Goal: Information Seeking & Learning: Check status

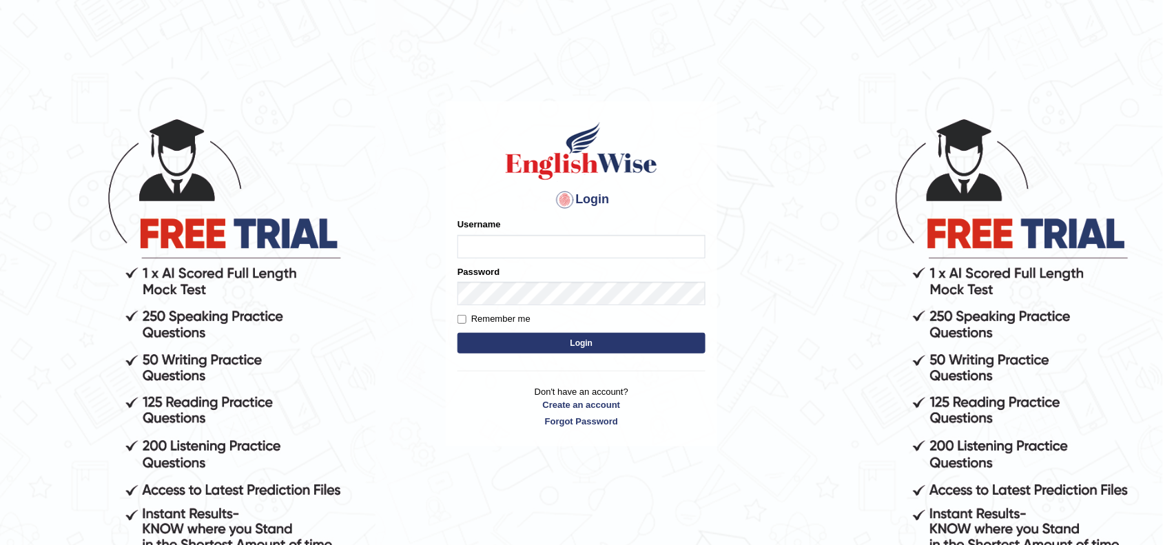
click at [528, 245] on input "Username" at bounding box center [582, 246] width 248 height 23
type input "jaspreet1991"
click at [555, 343] on button "Login" at bounding box center [582, 343] width 248 height 21
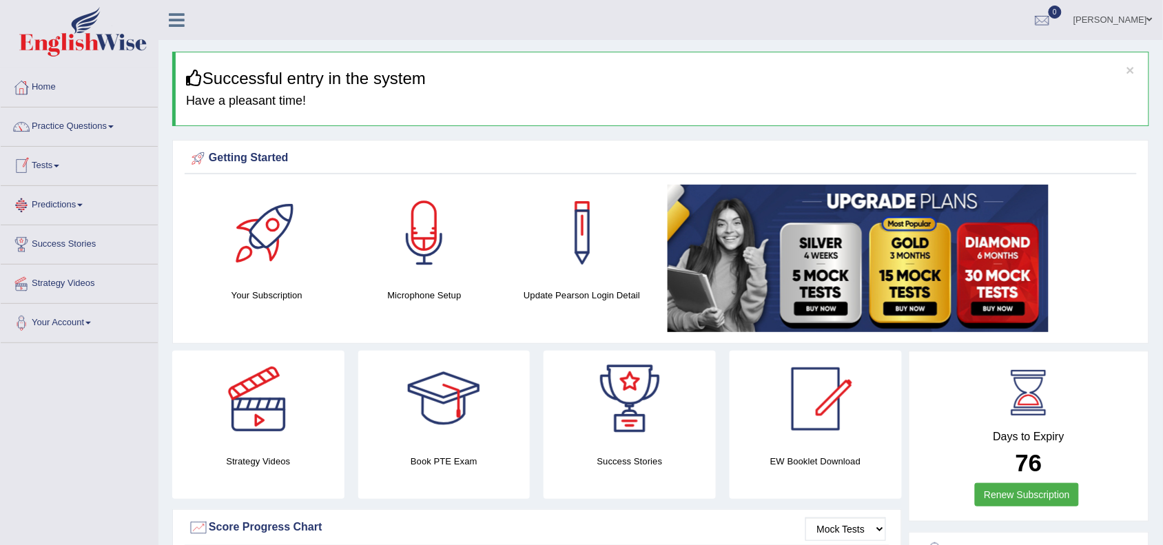
click at [43, 169] on link "Tests" at bounding box center [79, 164] width 157 height 34
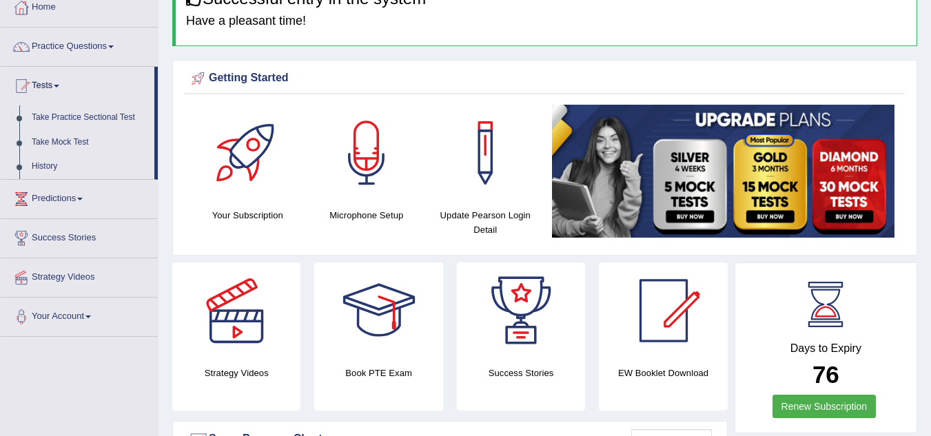
scroll to position [83, 0]
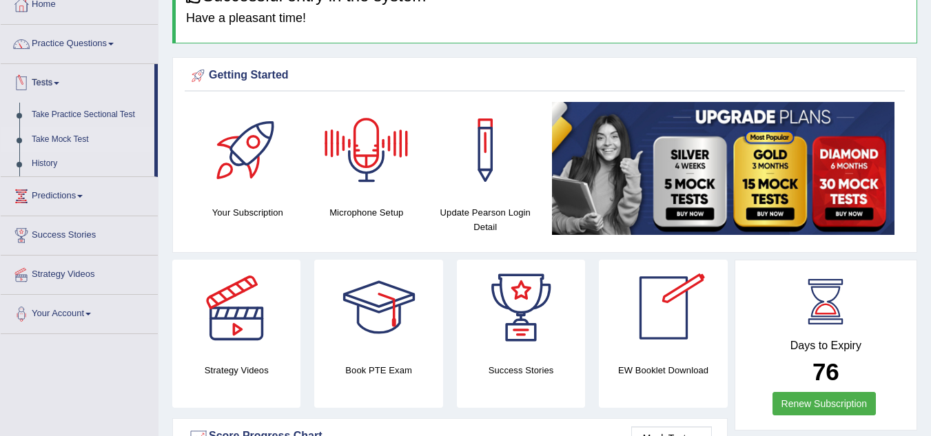
click at [78, 136] on link "Take Mock Test" at bounding box center [89, 139] width 129 height 25
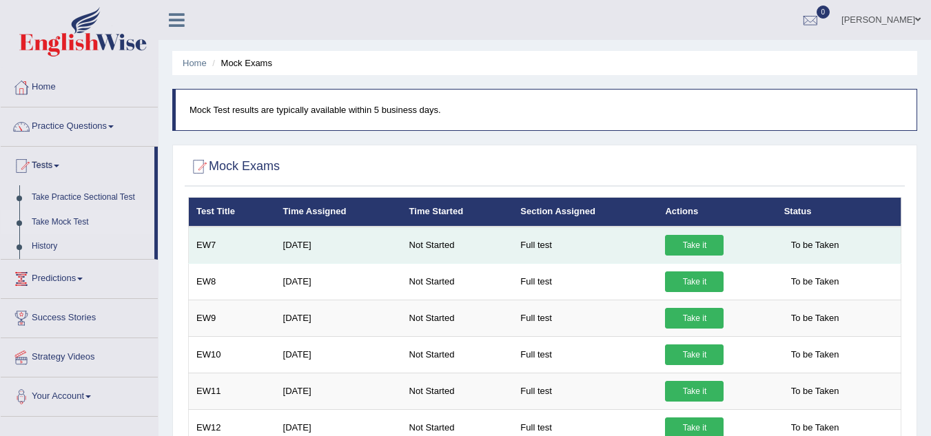
click at [686, 247] on link "Take it" at bounding box center [694, 245] width 59 height 21
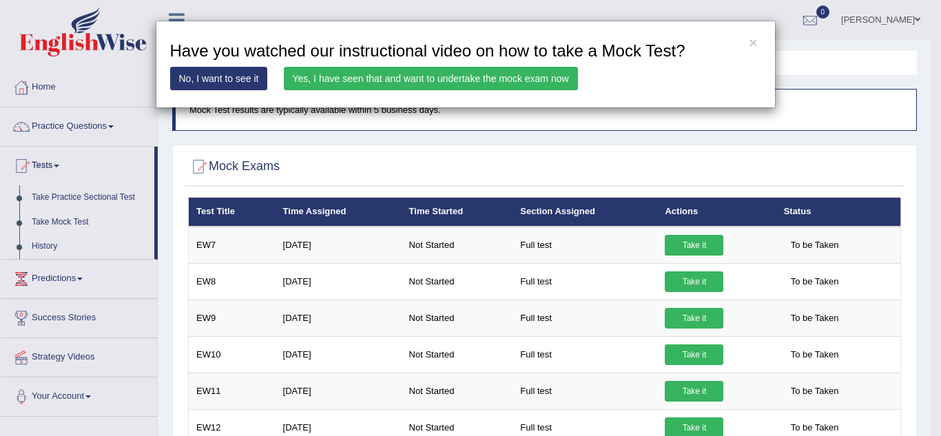
click at [504, 77] on link "Yes, I have seen that and want to undertake the mock exam now" at bounding box center [431, 78] width 294 height 23
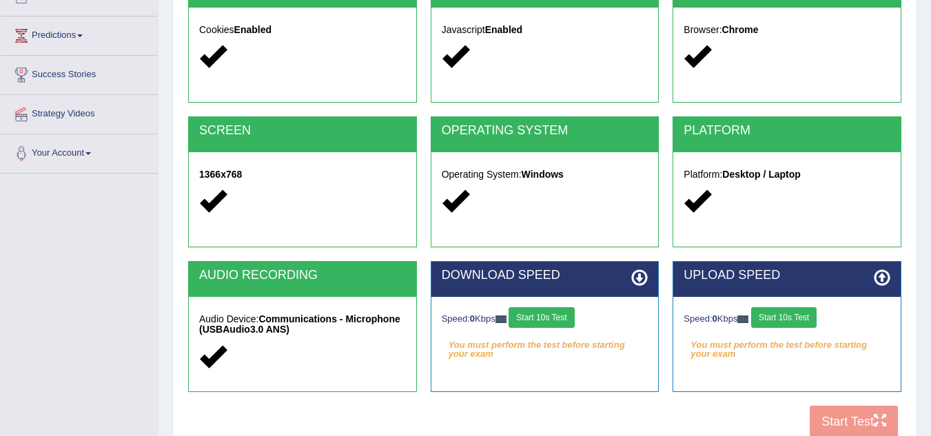
scroll to position [193, 0]
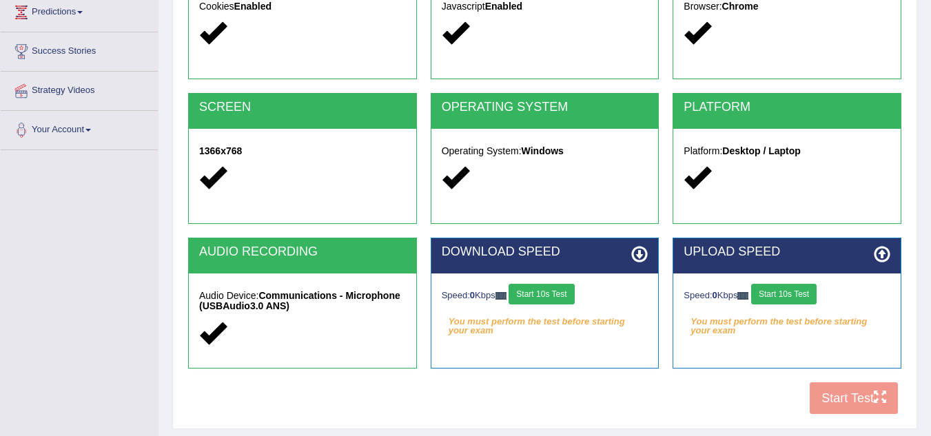
click at [554, 294] on button "Start 10s Test" at bounding box center [541, 294] width 65 height 21
click at [797, 294] on button "Start 10s Test" at bounding box center [783, 294] width 65 height 21
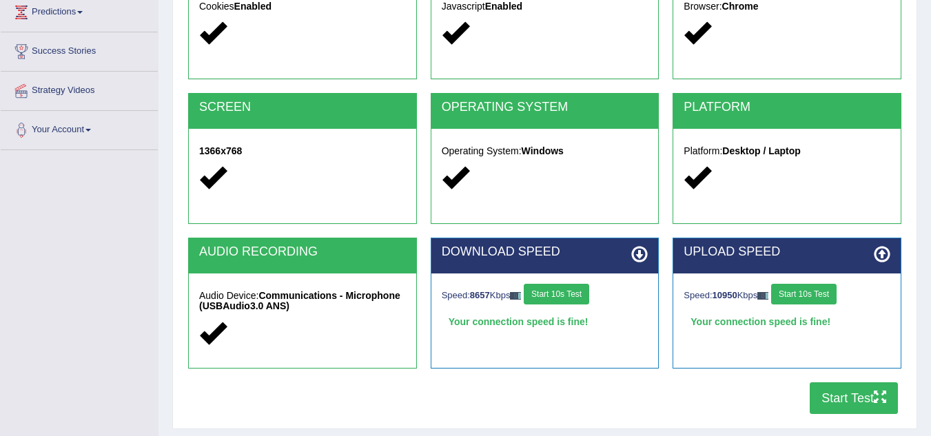
click at [851, 402] on button "Start Test" at bounding box center [854, 398] width 88 height 32
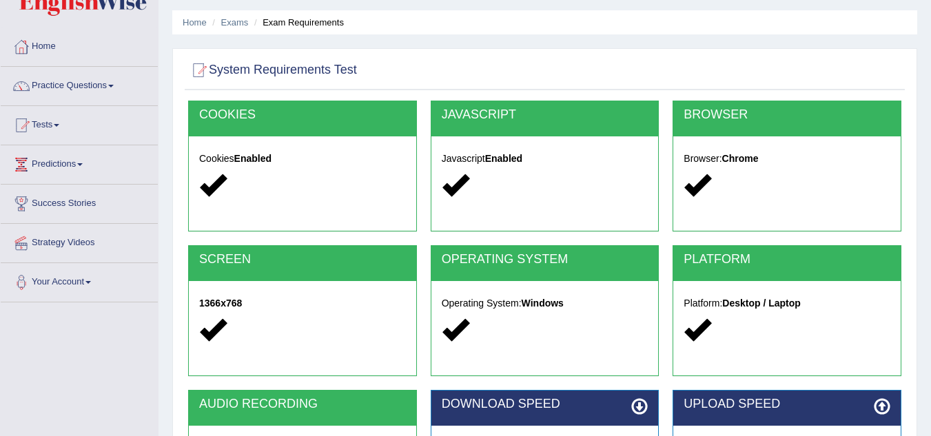
scroll to position [28, 0]
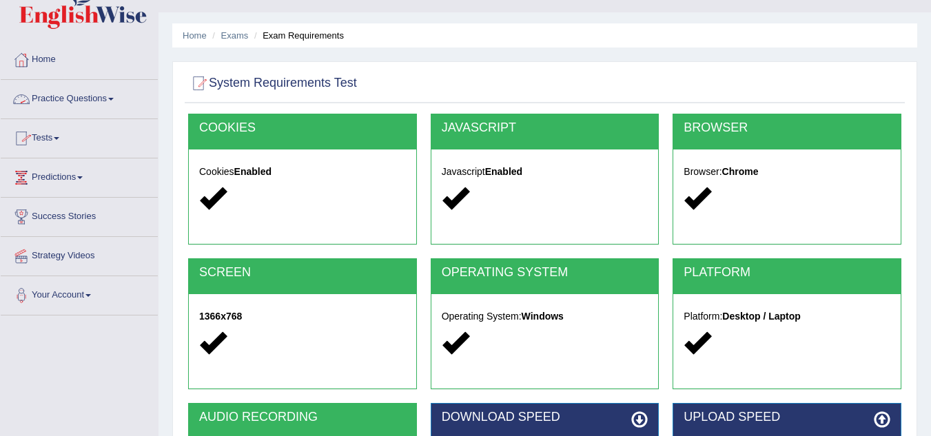
click at [48, 141] on link "Tests" at bounding box center [79, 136] width 157 height 34
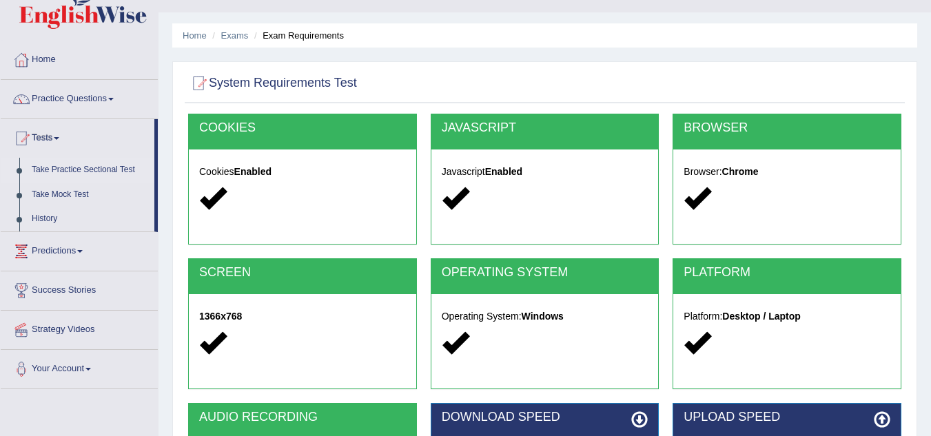
click at [66, 164] on link "Take Practice Sectional Test" at bounding box center [89, 170] width 129 height 25
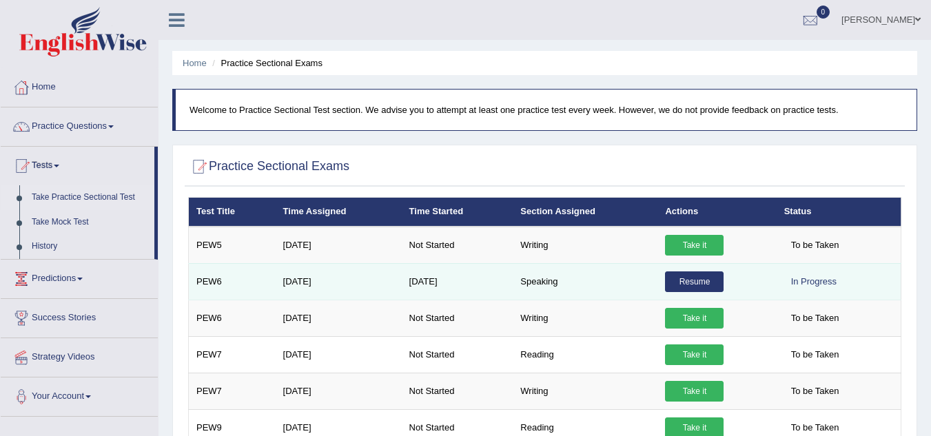
click at [689, 287] on link "Resume" at bounding box center [694, 282] width 59 height 21
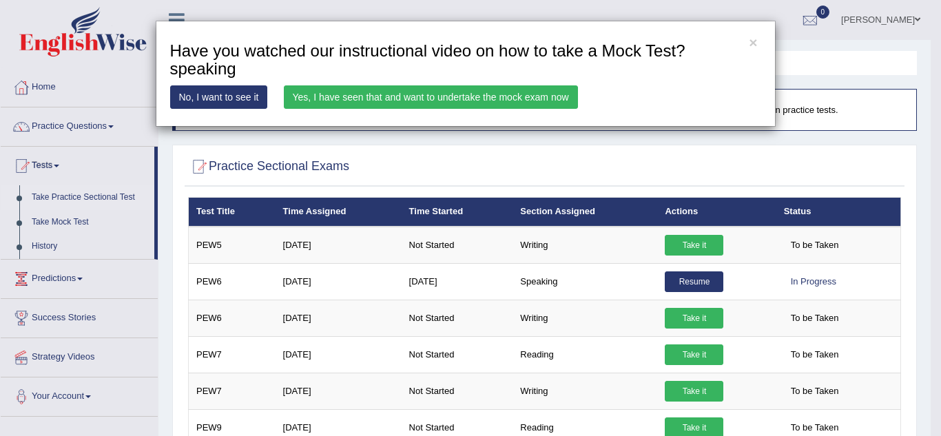
click at [468, 99] on link "Yes, I have seen that and want to undertake the mock exam now" at bounding box center [431, 96] width 294 height 23
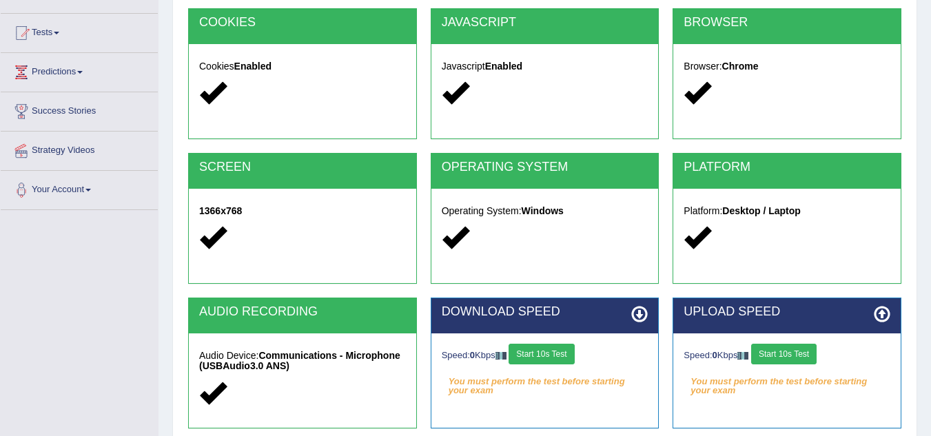
scroll to position [138, 0]
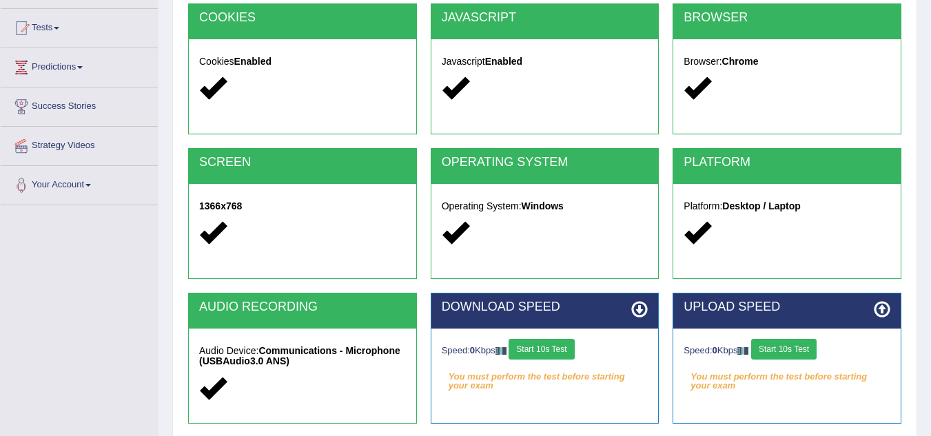
click at [799, 352] on button "Start 10s Test" at bounding box center [783, 349] width 65 height 21
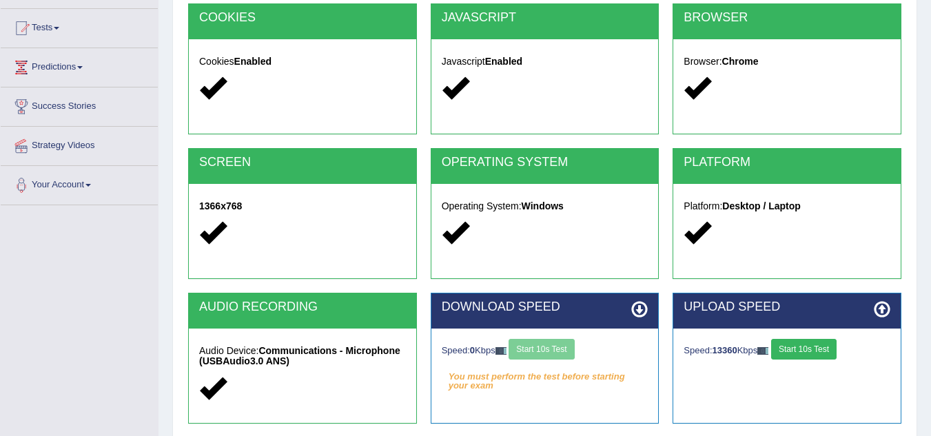
click at [549, 343] on div "Speed: 0 Kbps Start 10s Test" at bounding box center [545, 351] width 207 height 24
click at [930, 429] on div "Home Exams Exam Requirements System Requirements Test COOKIES Cookies Enabled J…" at bounding box center [545, 206] width 773 height 689
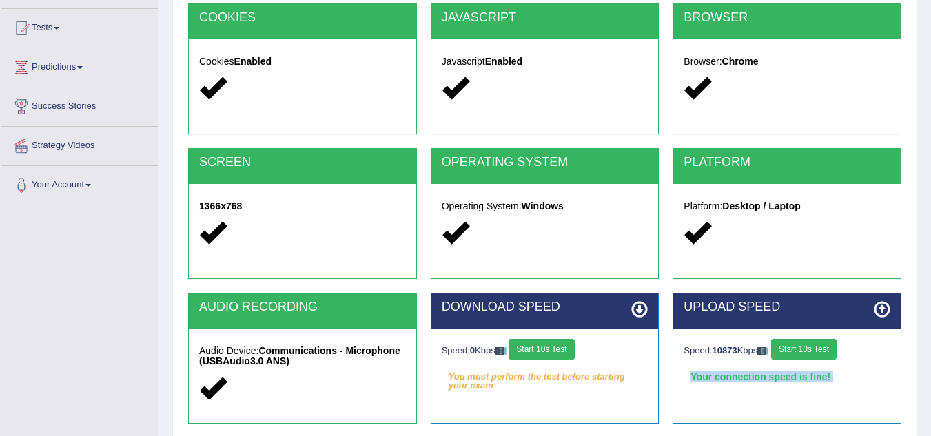
click at [930, 429] on div "Home Exams Exam Requirements System Requirements Test COOKIES Cookies Enabled J…" at bounding box center [545, 206] width 773 height 689
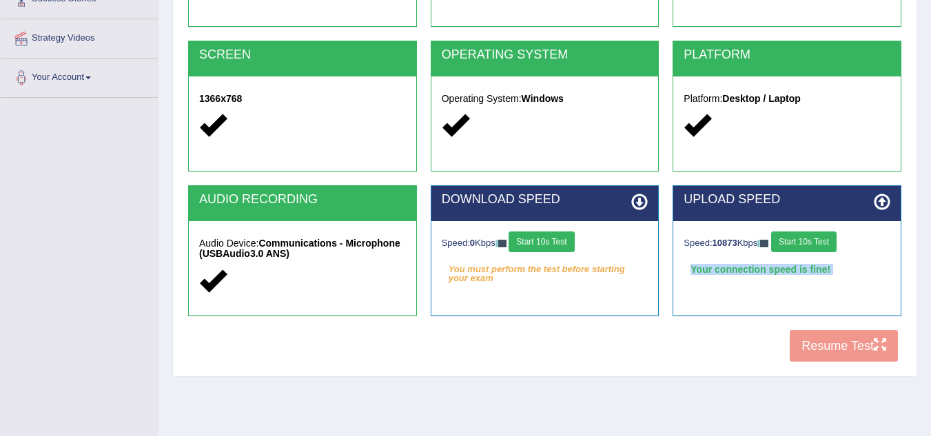
scroll to position [276, 0]
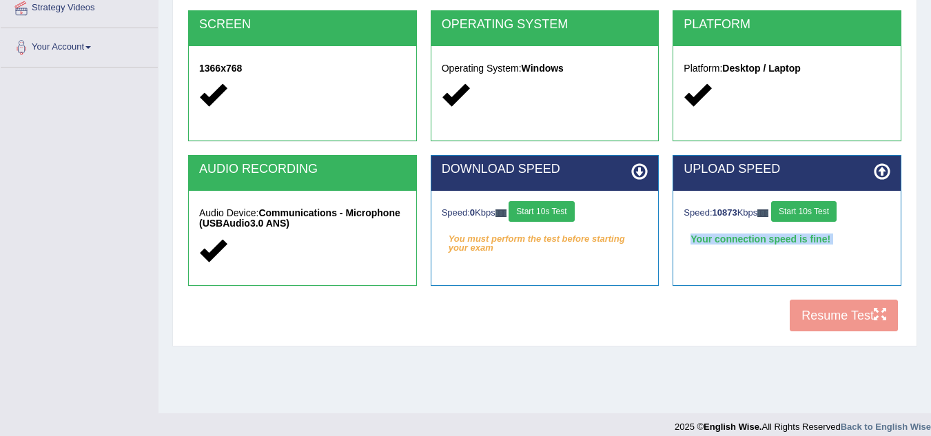
click at [554, 207] on button "Start 10s Test" at bounding box center [541, 211] width 65 height 21
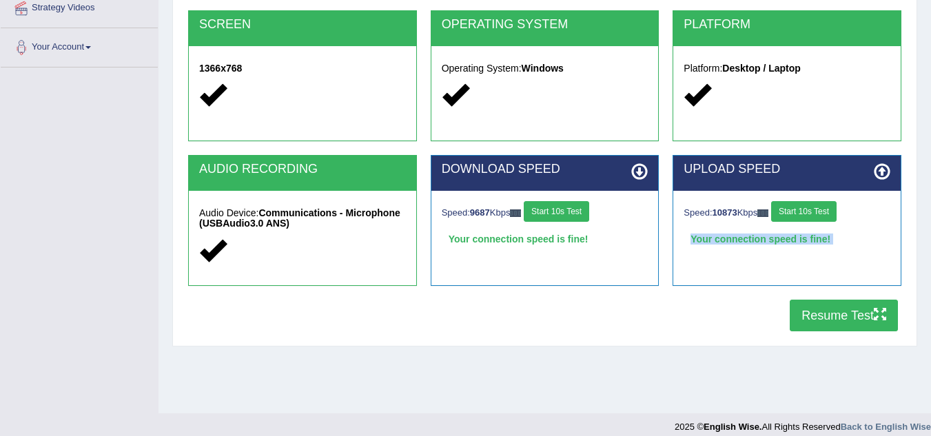
click at [826, 319] on button "Resume Test" at bounding box center [844, 316] width 108 height 32
click at [831, 319] on button "Resume Test" at bounding box center [844, 316] width 108 height 32
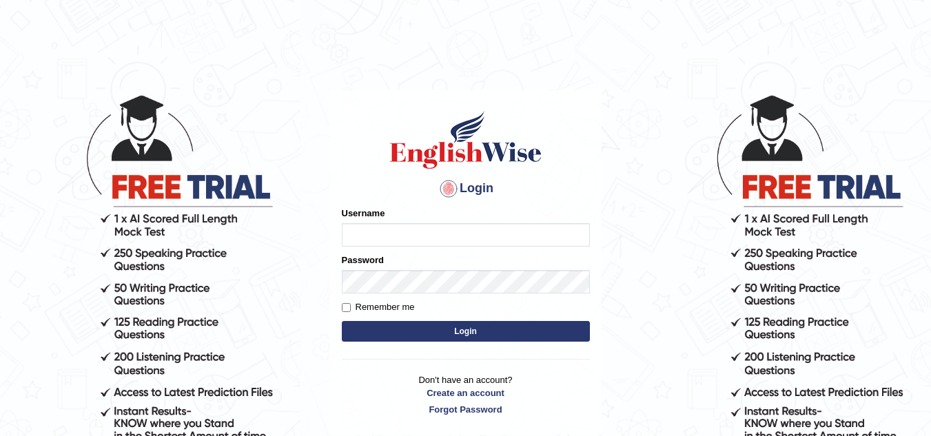
drag, startPoint x: 0, startPoint y: 0, endPoint x: 383, endPoint y: 233, distance: 448.4
click at [383, 233] on input "Username" at bounding box center [466, 234] width 248 height 23
type input "jaspreet1991"
click at [443, 331] on button "Login" at bounding box center [466, 331] width 248 height 21
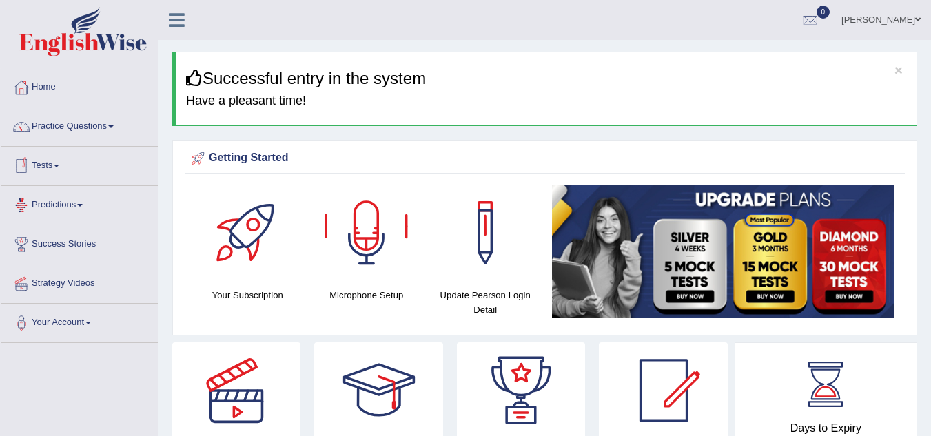
click at [52, 164] on link "Tests" at bounding box center [79, 164] width 157 height 34
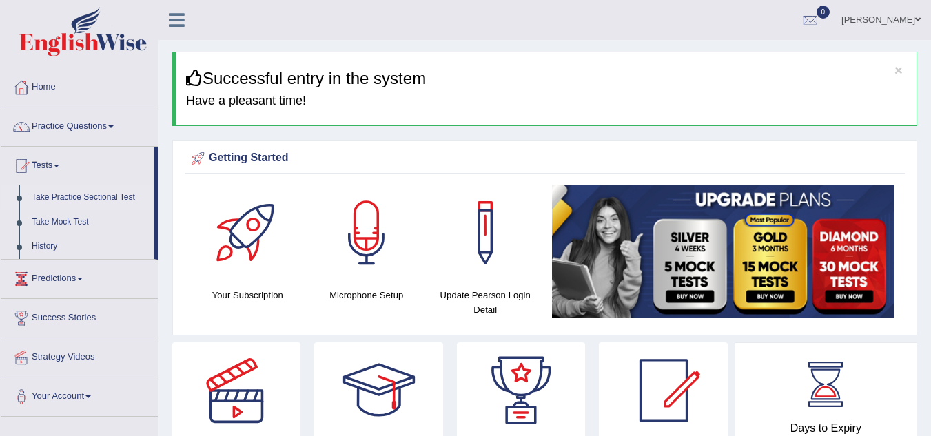
click at [81, 193] on link "Take Practice Sectional Test" at bounding box center [89, 197] width 129 height 25
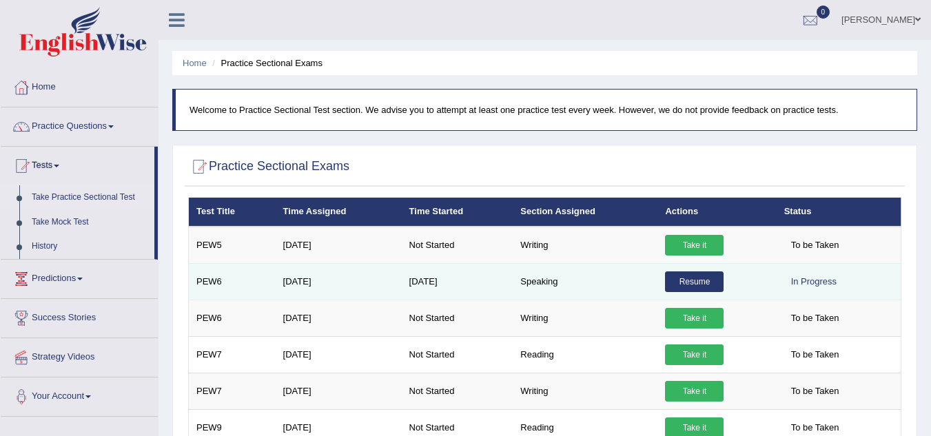
click at [688, 285] on link "Resume" at bounding box center [694, 282] width 59 height 21
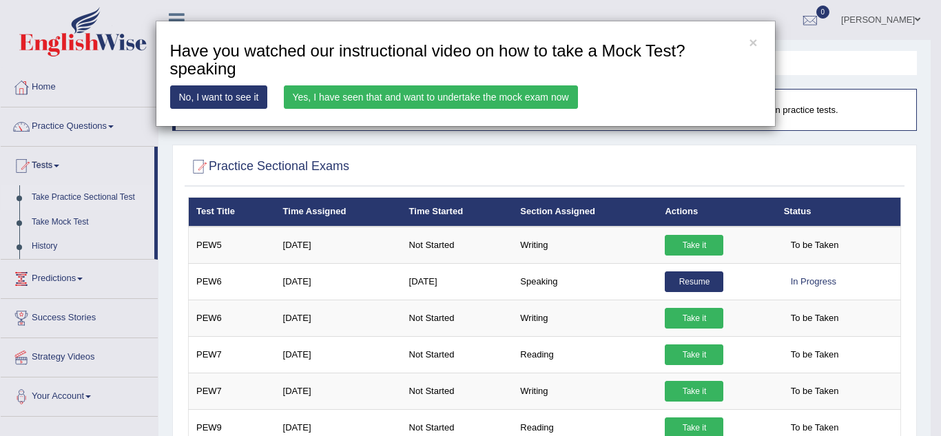
click at [452, 100] on link "Yes, I have seen that and want to undertake the mock exam now" at bounding box center [431, 96] width 294 height 23
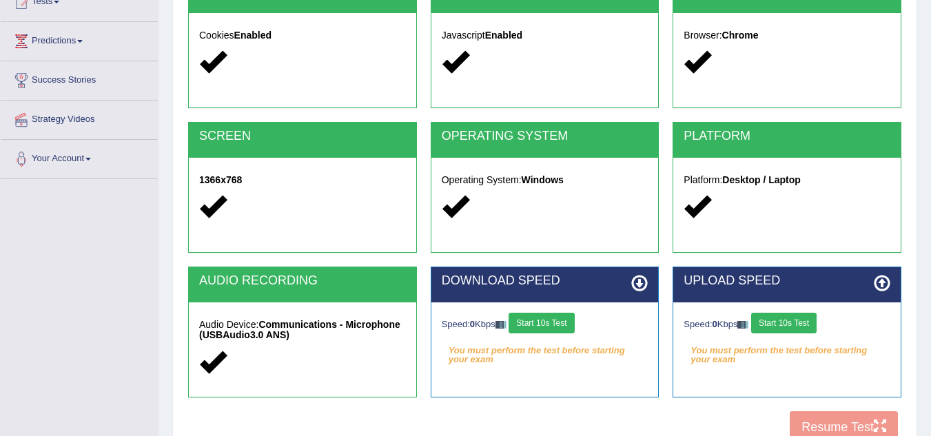
scroll to position [165, 0]
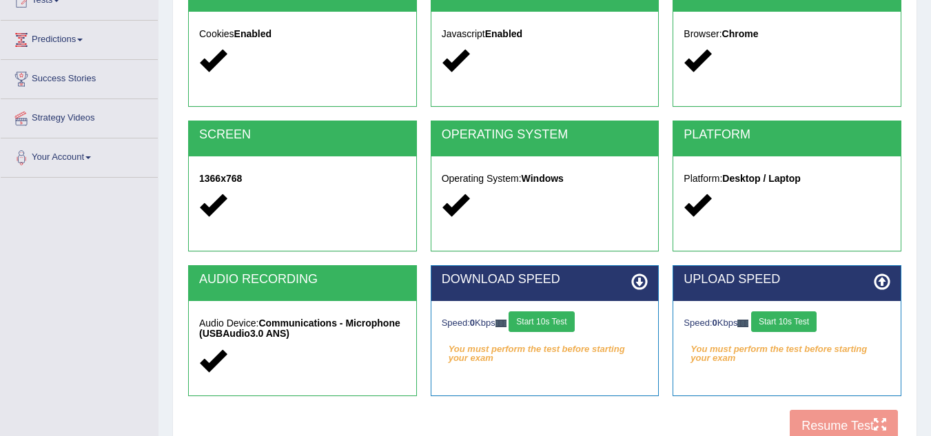
click at [800, 318] on button "Start 10s Test" at bounding box center [783, 322] width 65 height 21
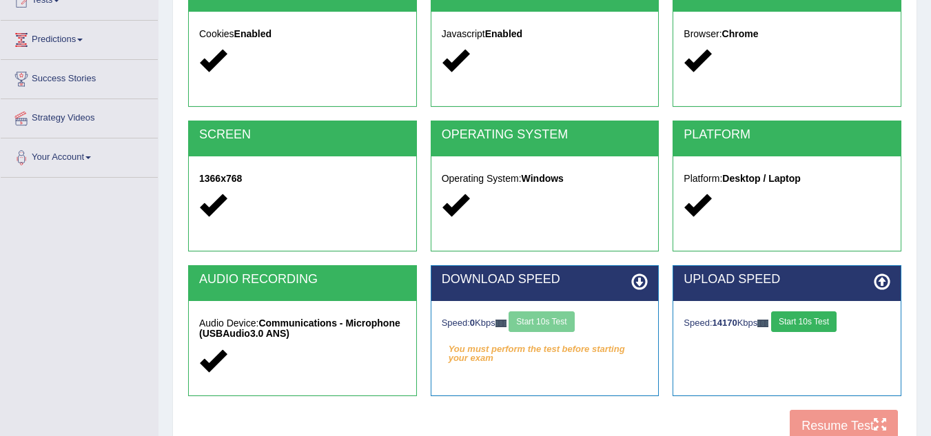
click at [558, 325] on div "Speed: 0 Kbps Start 10s Test" at bounding box center [545, 324] width 207 height 24
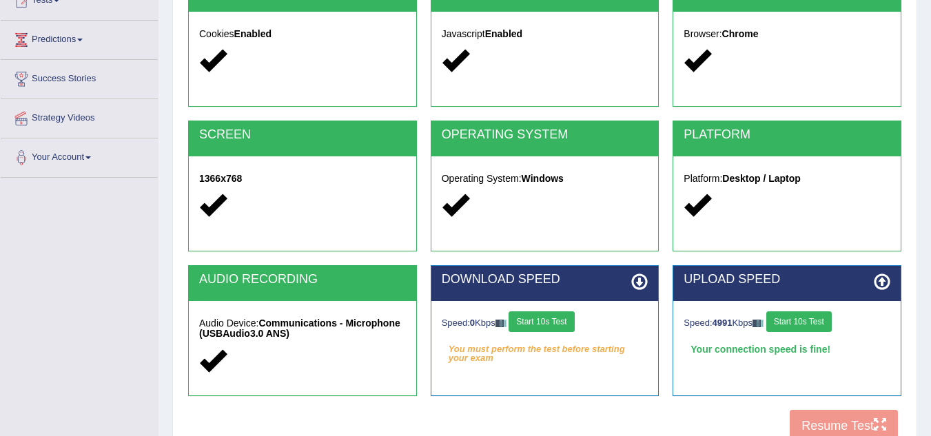
click at [533, 325] on button "Start 10s Test" at bounding box center [541, 322] width 65 height 21
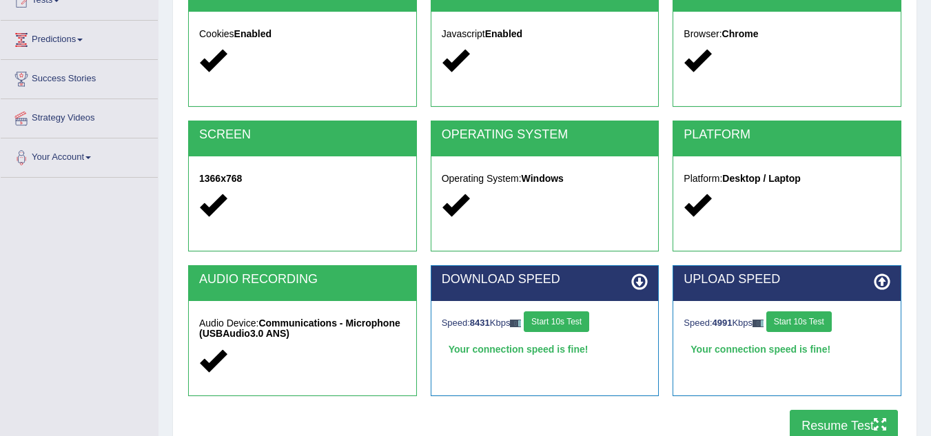
click at [855, 422] on button "Resume Test" at bounding box center [844, 426] width 108 height 32
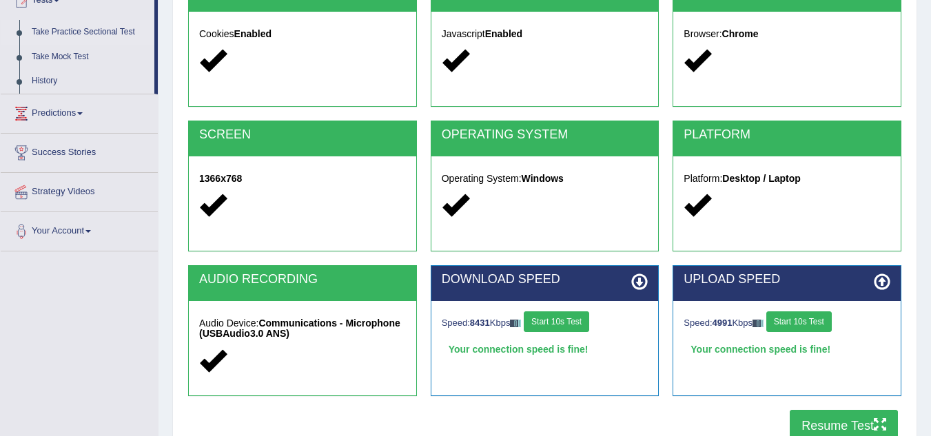
click at [68, 32] on link "Take Practice Sectional Test" at bounding box center [89, 32] width 129 height 25
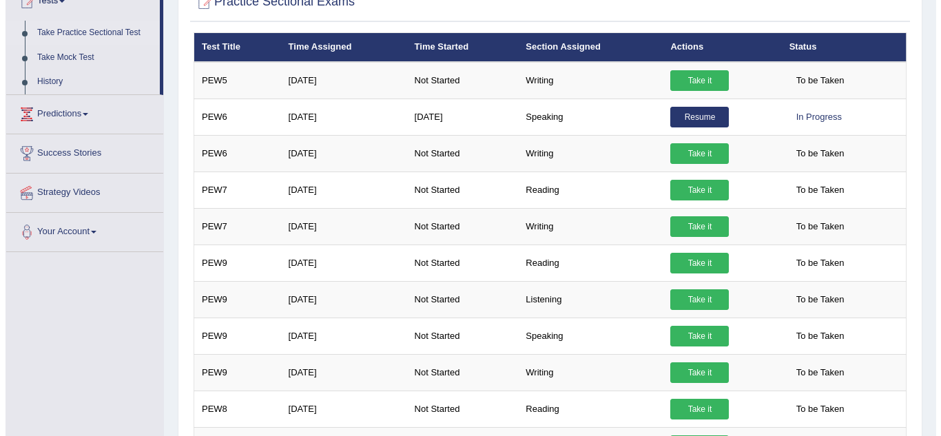
scroll to position [165, 0]
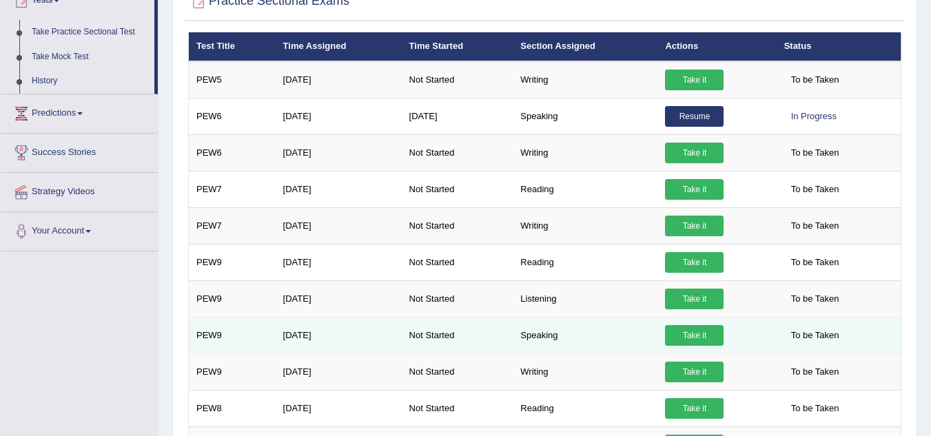
click at [694, 338] on link "Take it" at bounding box center [694, 335] width 59 height 21
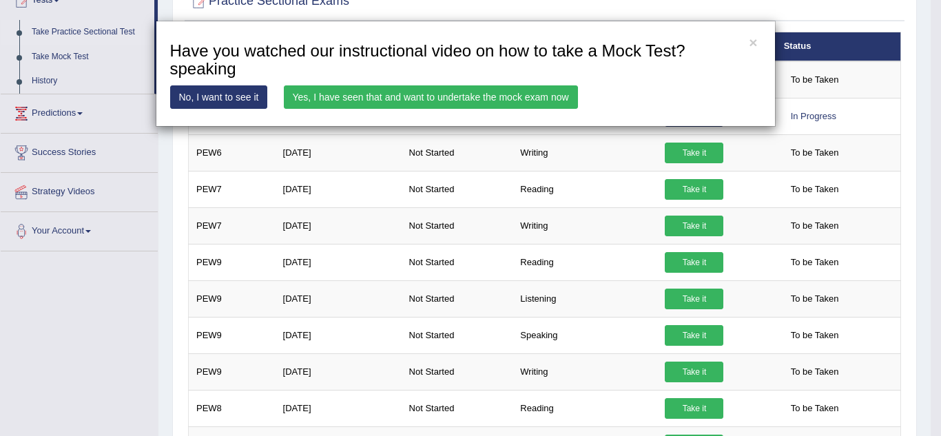
click at [435, 98] on link "Yes, I have seen that and want to undertake the mock exam now" at bounding box center [431, 96] width 294 height 23
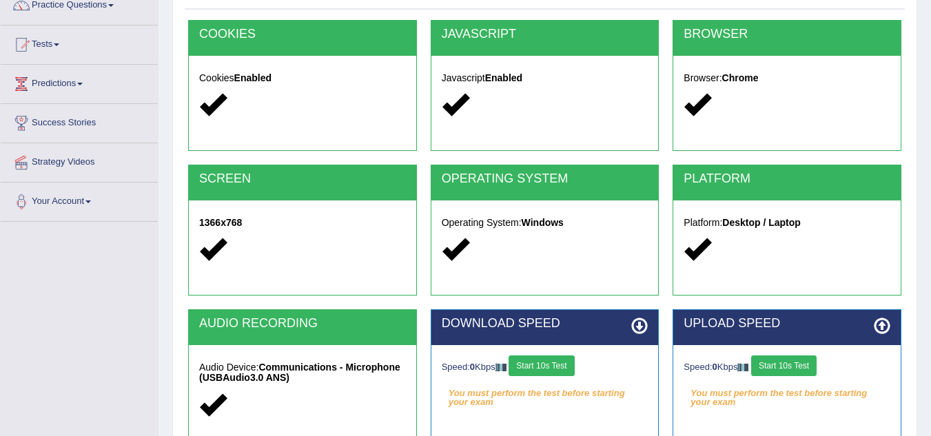
scroll to position [138, 0]
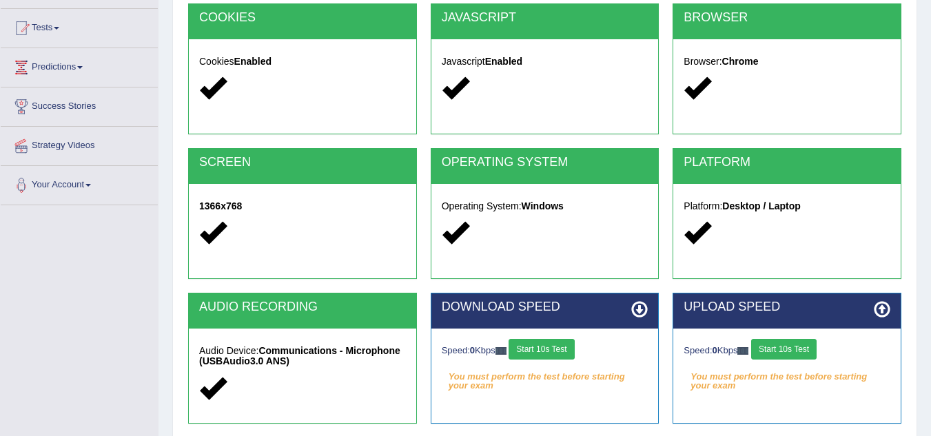
click at [561, 350] on button "Start 10s Test" at bounding box center [541, 349] width 65 height 21
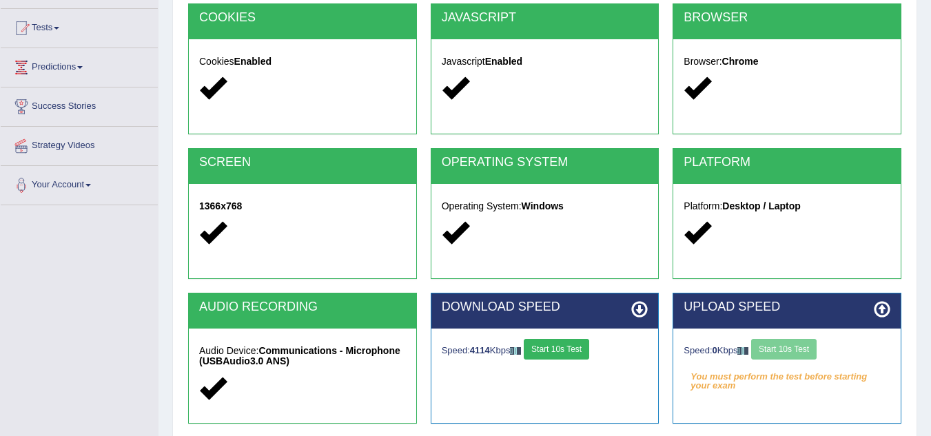
click at [774, 349] on div "Speed: 0 Kbps Start 10s Test" at bounding box center [787, 351] width 207 height 24
click at [774, 349] on button "Start 10s Test" at bounding box center [783, 349] width 65 height 21
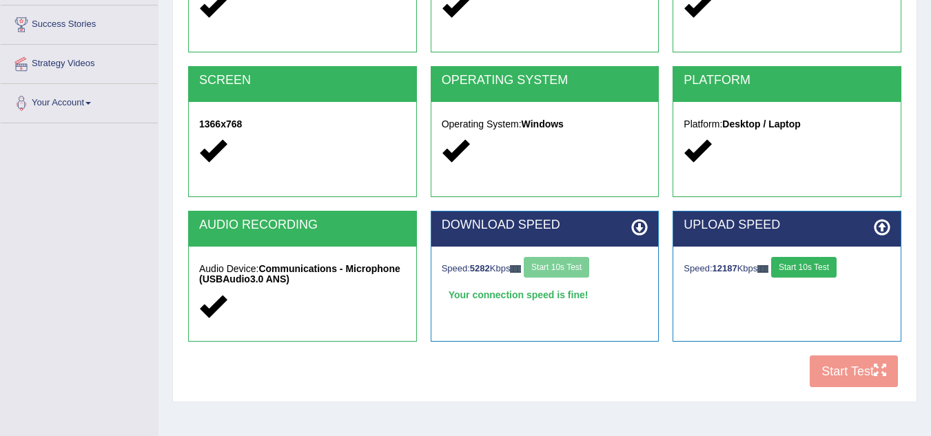
scroll to position [221, 0]
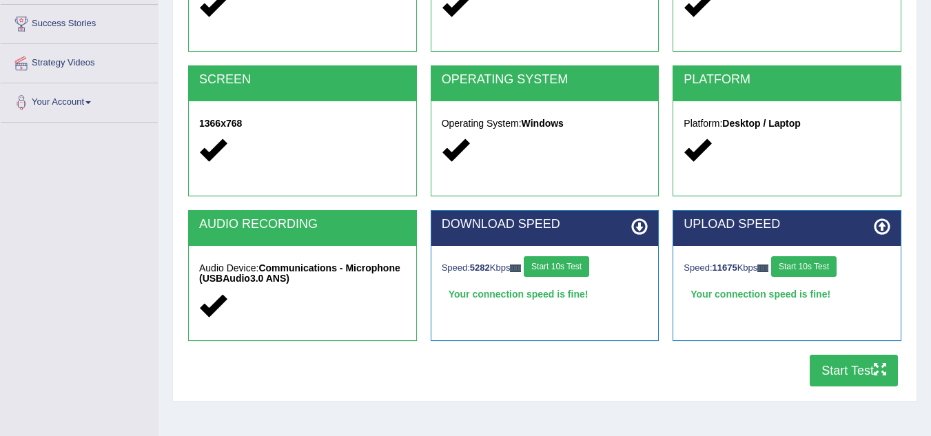
click at [848, 373] on button "Start Test" at bounding box center [854, 371] width 88 height 32
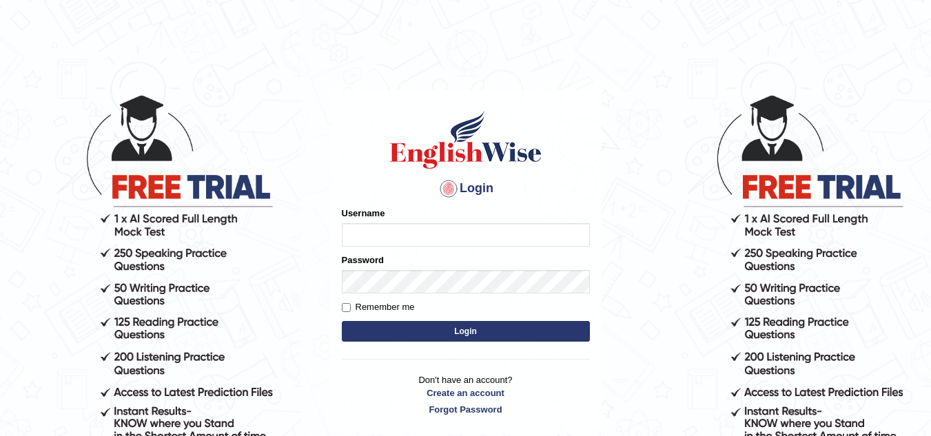
drag, startPoint x: 0, startPoint y: 0, endPoint x: 361, endPoint y: 237, distance: 432.0
click at [361, 237] on input "Username" at bounding box center [466, 234] width 248 height 23
type input "jaspreet1991"
click at [438, 336] on button "Login" at bounding box center [466, 331] width 248 height 21
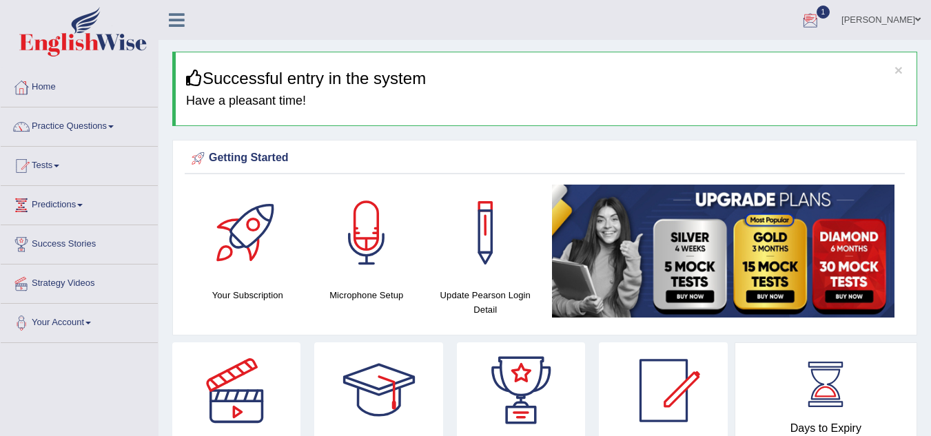
click at [821, 21] on div at bounding box center [810, 20] width 21 height 21
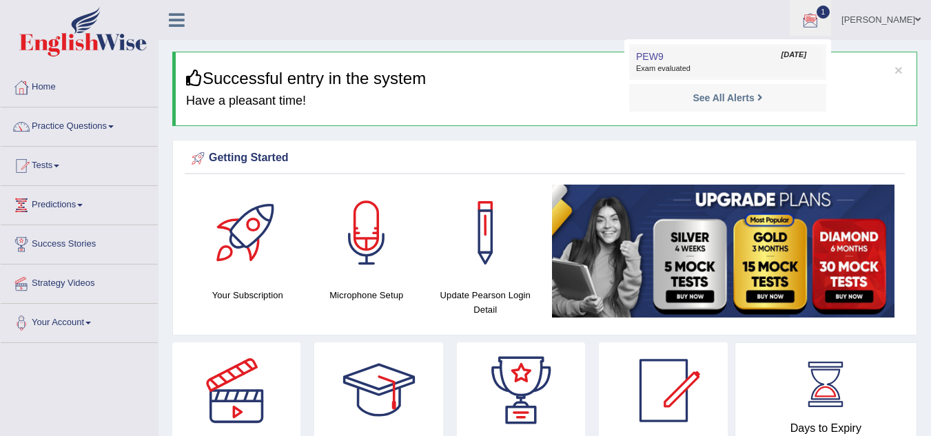
click at [749, 59] on link "PEW9 Sep 1, 2025 Exam evaluated" at bounding box center [728, 62] width 190 height 29
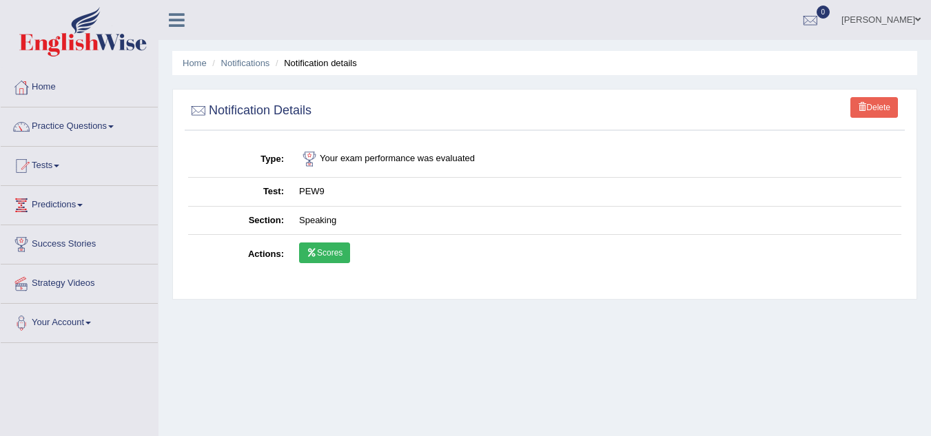
click at [323, 247] on link "Scores" at bounding box center [324, 253] width 51 height 21
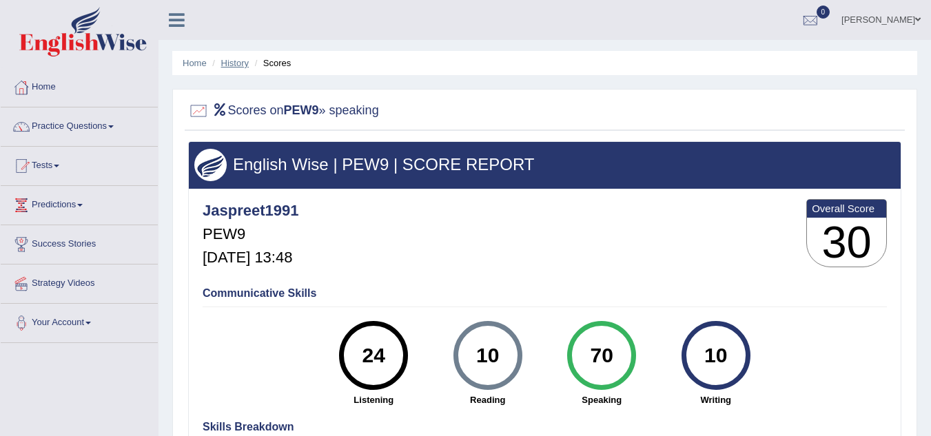
click at [232, 62] on link "History" at bounding box center [235, 63] width 28 height 10
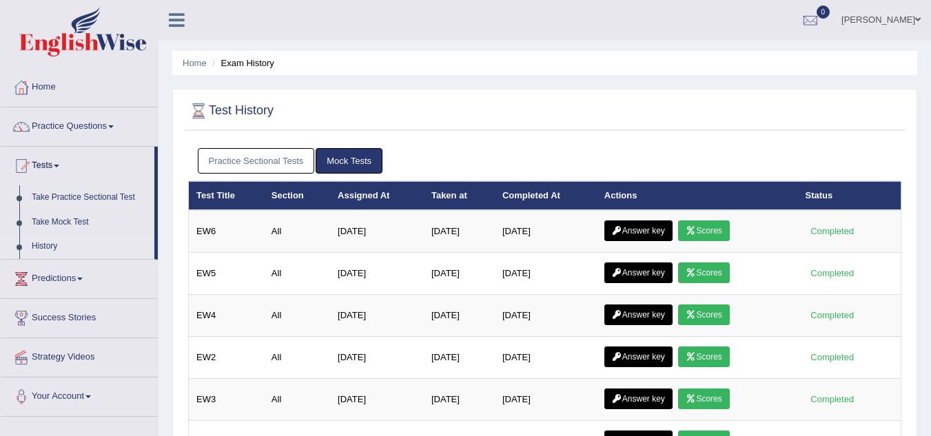
click at [283, 161] on link "Practice Sectional Tests" at bounding box center [256, 160] width 117 height 25
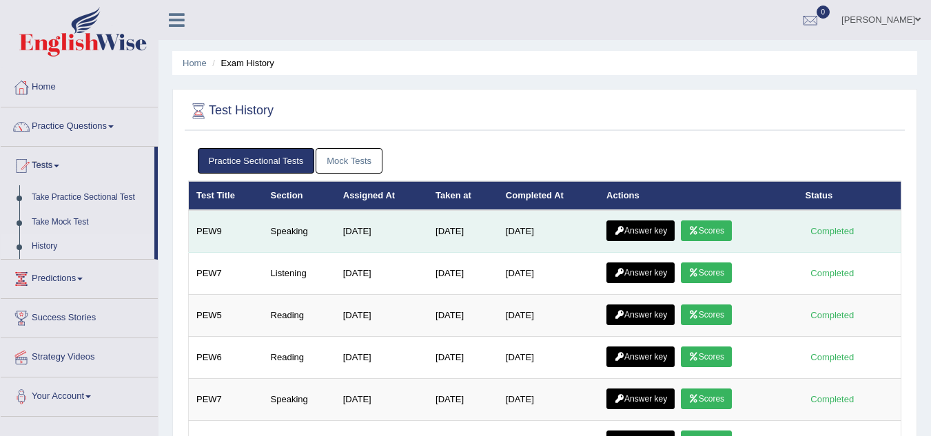
click at [646, 234] on link "Answer key" at bounding box center [640, 231] width 68 height 21
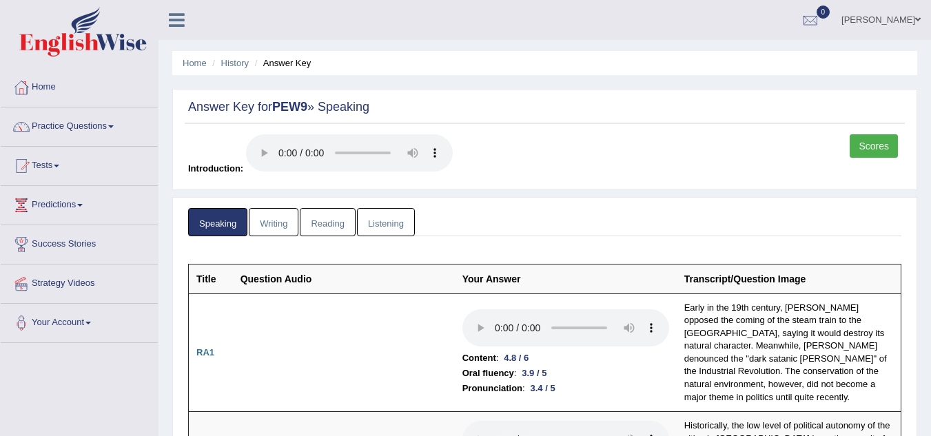
click at [858, 147] on link "Scores" at bounding box center [874, 145] width 48 height 23
